Goal: Information Seeking & Learning: Check status

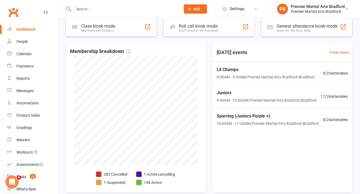
scroll to position [102, 0]
click at [288, 73] on div "Lil Champs 9:00AM - 9:30AM | Premier Martial Arts [GEOGRAPHIC_DATA] | [GEOGRAPH…" at bounding box center [266, 73] width 98 height 14
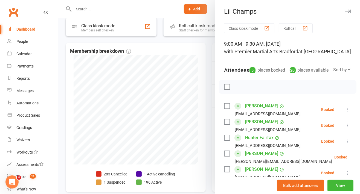
click at [303, 134] on li "[PERSON_NAME] [EMAIL_ADDRESS][DOMAIN_NAME] Booked More info Remove Check in Mar…" at bounding box center [287, 126] width 127 height 16
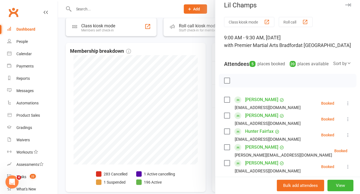
scroll to position [0, 0]
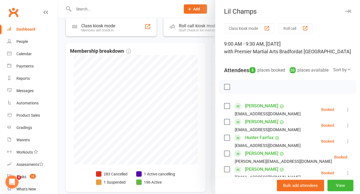
click at [346, 11] on icon "button" at bounding box center [349, 11] width 6 height 3
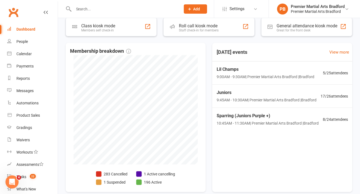
click at [278, 99] on span "9:45AM - 10:30AM | Premier Martial Arts [GEOGRAPHIC_DATA] | [PERSON_NAME]" at bounding box center [267, 100] width 100 height 6
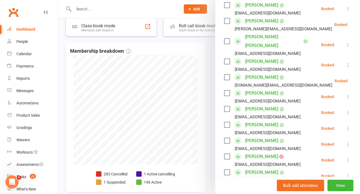
scroll to position [217, 0]
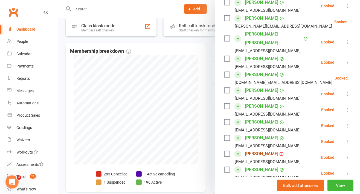
click at [264, 150] on link "[PERSON_NAME]" at bounding box center [261, 154] width 33 height 9
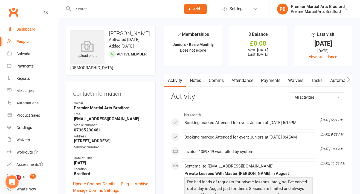
click at [29, 28] on div "Dashboard" at bounding box center [25, 29] width 19 height 4
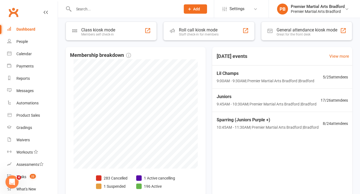
scroll to position [99, 0]
click at [282, 130] on span "10:45AM - 11:30AM | Premier Martial Arts [GEOGRAPHIC_DATA] | [PERSON_NAME]" at bounding box center [268, 127] width 102 height 6
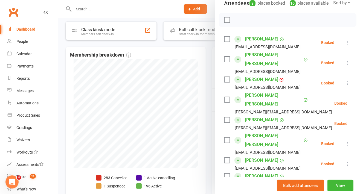
scroll to position [0, 0]
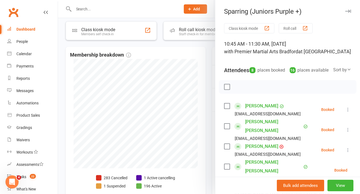
click at [346, 12] on icon "button" at bounding box center [349, 11] width 6 height 3
